Goal: Check status: Check status

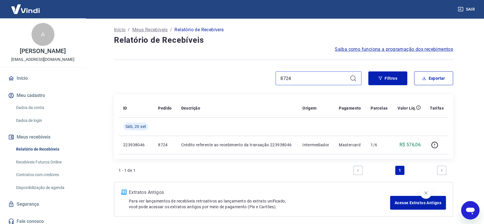
drag, startPoint x: 302, startPoint y: 77, endPoint x: 246, endPoint y: 78, distance: 55.6
click at [252, 77] on div "8724" at bounding box center [237, 78] width 247 height 14
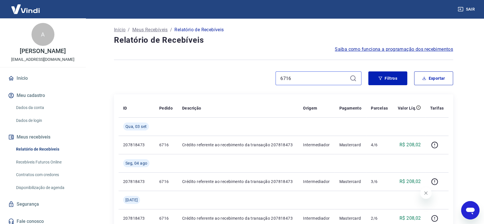
type input "6716"
click at [357, 81] on div "6716" at bounding box center [319, 78] width 86 height 14
drag, startPoint x: 311, startPoint y: 77, endPoint x: 268, endPoint y: 77, distance: 42.4
click at [270, 77] on div "6716" at bounding box center [237, 78] width 247 height 14
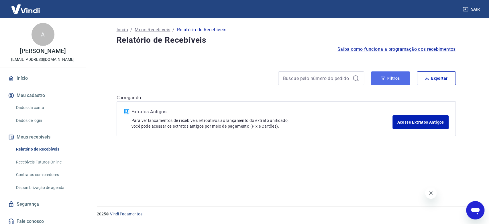
click at [392, 80] on button "Filtros" at bounding box center [390, 78] width 39 height 14
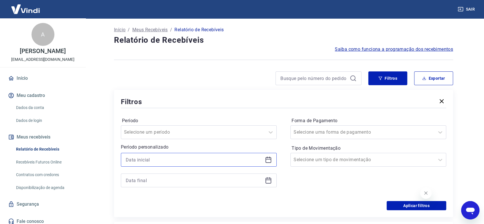
click at [187, 158] on input at bounding box center [194, 159] width 137 height 9
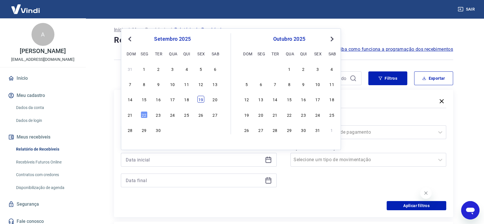
click at [201, 100] on div "19" at bounding box center [200, 99] width 7 height 7
type input "[DATE]"
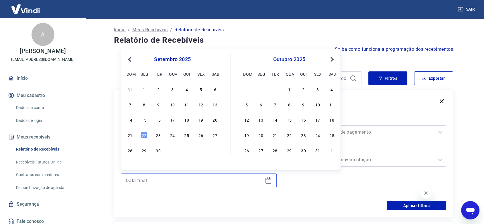
click at [148, 182] on input at bounding box center [194, 180] width 137 height 9
click at [144, 136] on div "22" at bounding box center [144, 134] width 7 height 7
type input "[DATE]"
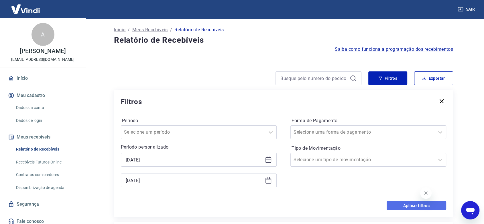
click at [416, 206] on button "Aplicar filtros" at bounding box center [417, 205] width 60 height 9
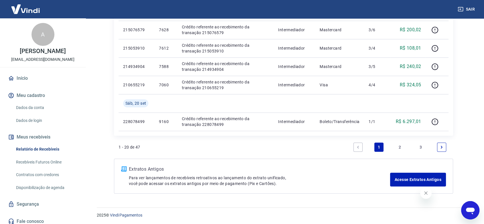
scroll to position [409, 0]
click at [401, 146] on link "2" at bounding box center [399, 146] width 9 height 9
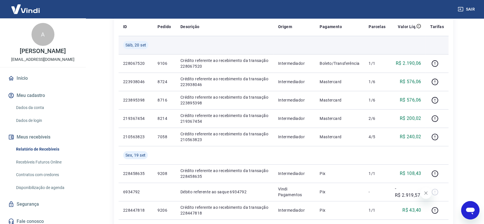
scroll to position [95, 0]
